Goal: Task Accomplishment & Management: Manage account settings

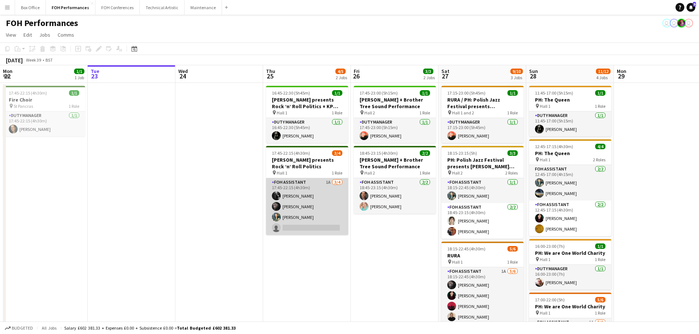
click at [311, 228] on app-card-role "FOH Assistant 1A [DATE] 17:45-22:15 (4h30m) [PERSON_NAME] [PERSON_NAME] [PERSON…" at bounding box center [307, 206] width 82 height 57
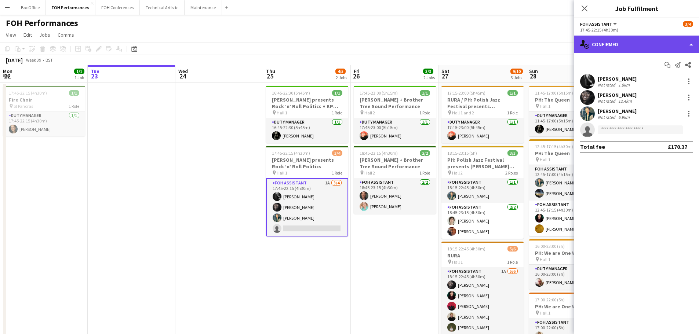
click at [659, 45] on div "single-neutral-actions-check-2 Confirmed" at bounding box center [637, 45] width 125 height 18
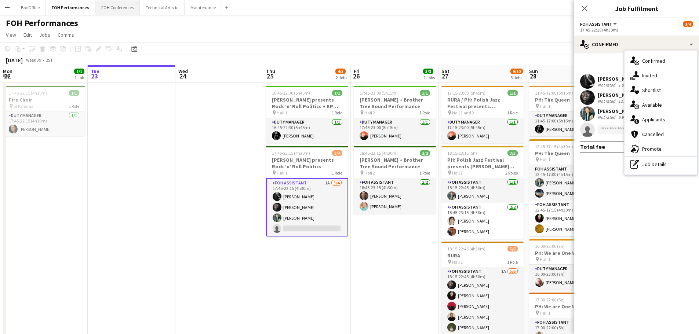
click at [115, 7] on button "FOH Conferences Close" at bounding box center [117, 7] width 44 height 14
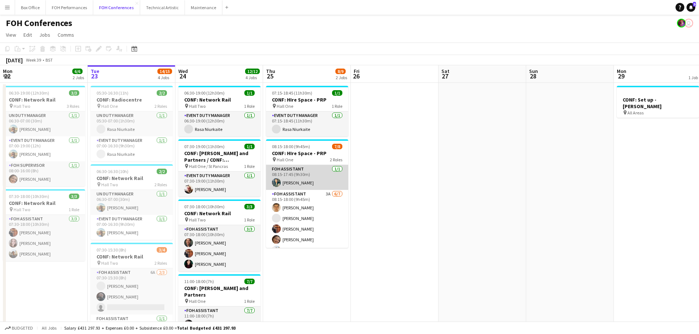
scroll to position [31, 0]
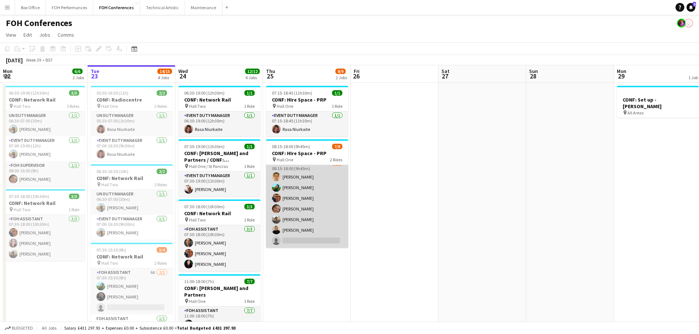
click at [309, 244] on app-card-role "FOH Assistant 3A [DATE] 08:15-18:00 (9h45m) [PERSON_NAME] [PERSON_NAME] [PERSON…" at bounding box center [307, 203] width 82 height 89
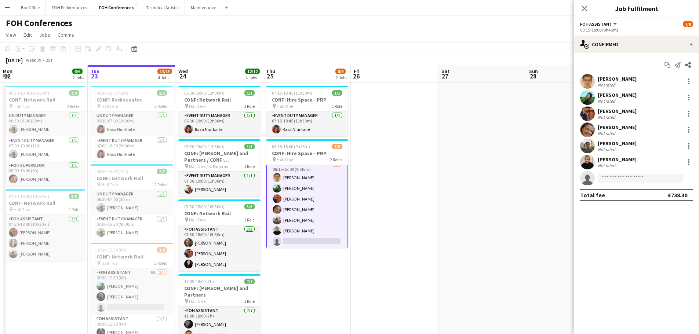
scroll to position [32, 0]
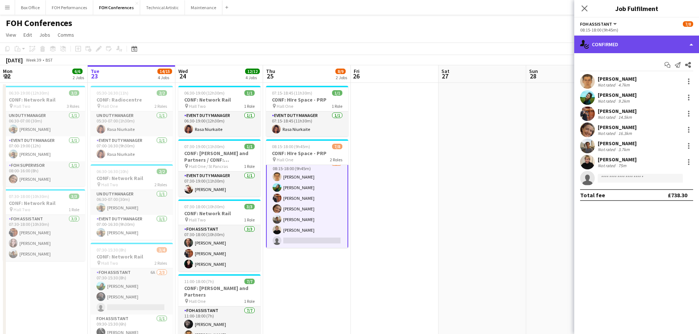
click at [633, 40] on div "single-neutral-actions-check-2 Confirmed" at bounding box center [637, 45] width 125 height 18
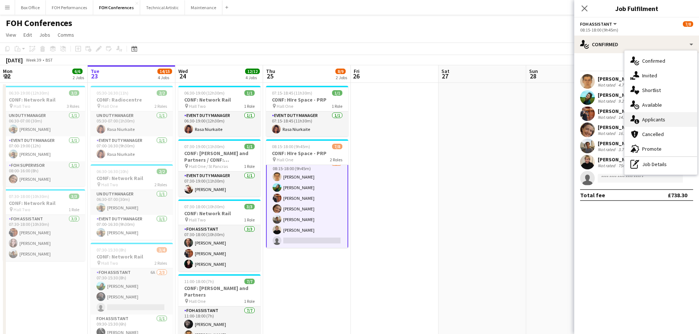
click at [657, 123] on div "single-neutral-actions-information Applicants" at bounding box center [661, 119] width 73 height 15
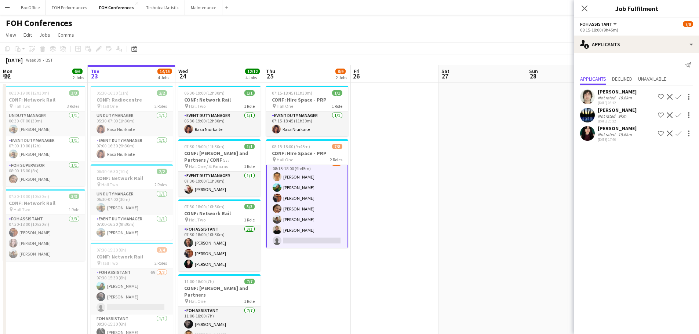
click at [678, 136] on app-icon "Confirm" at bounding box center [679, 134] width 6 height 6
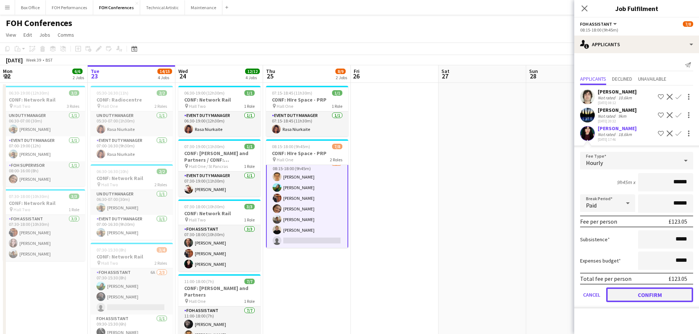
click at [657, 295] on button "Confirm" at bounding box center [649, 295] width 87 height 15
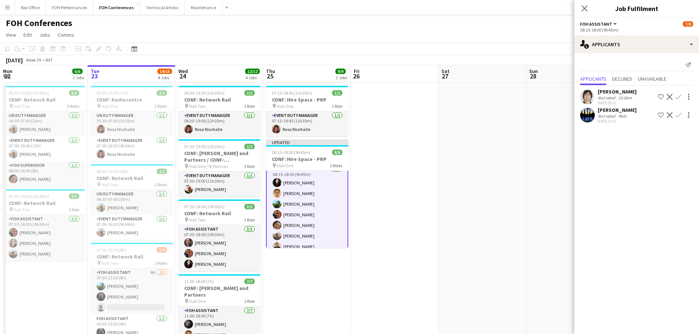
scroll to position [38, 0]
